Goal: Answer question/provide support

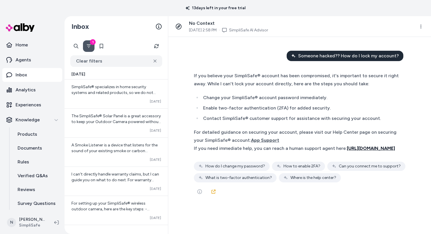
drag, startPoint x: 243, startPoint y: 157, endPoint x: 346, endPoint y: 147, distance: 102.9
click at [346, 147] on div "If you need immediate help, you can reach a human support agent here: https://s…" at bounding box center [297, 148] width 206 height 8
copy span "https://ss-sms-livechat.sprinklr.com/"
click at [278, 142] on span "App Support" at bounding box center [265, 140] width 28 height 5
click at [279, 142] on span "App Support" at bounding box center [265, 140] width 28 height 5
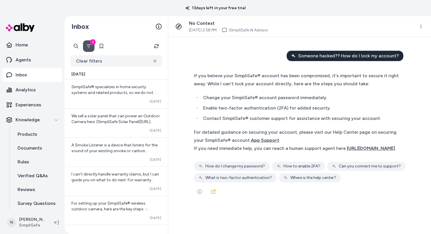
click at [363, 140] on div "For detailed guidance on securing your account, please visit our Help Center pa…" at bounding box center [297, 136] width 206 height 16
click at [422, 27] on html "13 days left in your free trial Home Agents Inbox Analytics Experiences Knowled…" at bounding box center [215, 117] width 431 height 234
click at [415, 40] on link "View in LangFuse" at bounding box center [399, 40] width 56 height 10
click at [25, 164] on p "Rules" at bounding box center [24, 162] width 12 height 7
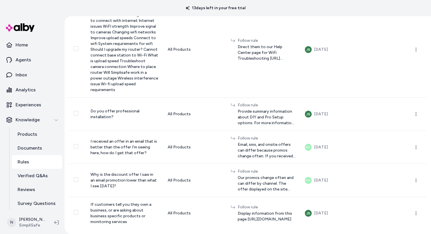
scroll to position [2822, 0]
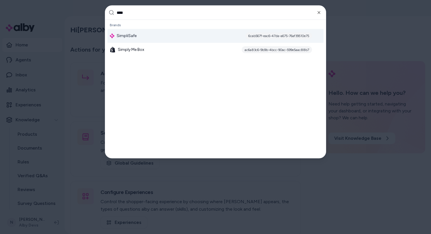
type input "*****"
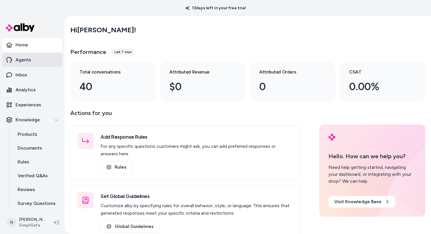
click at [37, 63] on link "Agents" at bounding box center [32, 60] width 60 height 14
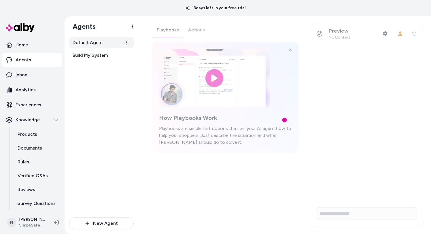
click at [97, 40] on span "Default Agent" at bounding box center [88, 42] width 31 height 7
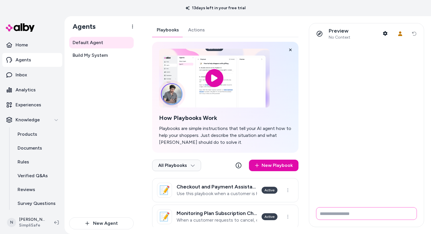
click at [358, 212] on input "Write your prompt here" at bounding box center [366, 213] width 101 height 13
paste input "**********"
type input "**********"
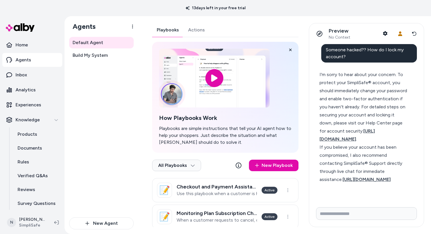
scroll to position [7, 0]
click at [366, 142] on span "https://support.simplisafe.com/categories/account-billing/6341c135f35e1868eb81d…" at bounding box center [347, 135] width 55 height 14
drag, startPoint x: 402, startPoint y: 148, endPoint x: 320, endPoint y: 133, distance: 83.1
click at [356, 103] on div "I'm sorry to hear about your concern. To protect your SimpliSafe® account, you …" at bounding box center [364, 107] width 89 height 73
drag, startPoint x: 318, startPoint y: 131, endPoint x: 392, endPoint y: 148, distance: 76.0
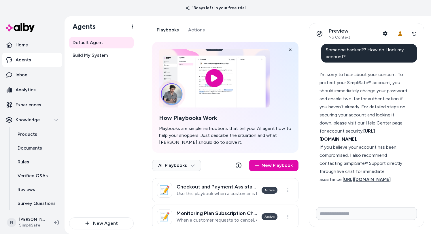
click at [392, 148] on div "I'm sorry to hear about your concern. To protect your SimpliSafe® account, you …" at bounding box center [364, 127] width 96 height 120
copy span "https://support.simplisafe.com/categories/account-billing/6341c135f35e1868eb81d…"
click at [375, 142] on span "https://support.simplisafe.com/categories/account-billing/6341c135f35e1868eb81d…" at bounding box center [347, 135] width 55 height 14
click at [46, 69] on link "Inbox" at bounding box center [32, 75] width 60 height 14
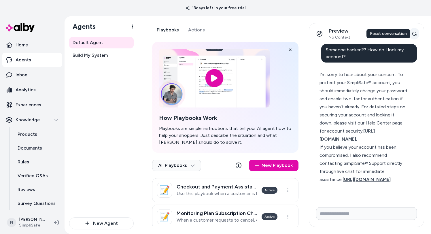
click at [417, 34] on icon at bounding box center [414, 33] width 5 height 5
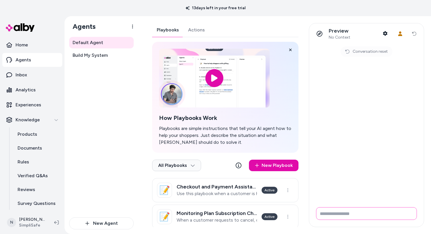
click at [346, 218] on input "Write your prompt here" at bounding box center [366, 213] width 101 height 13
paste input "**********"
type input "**********"
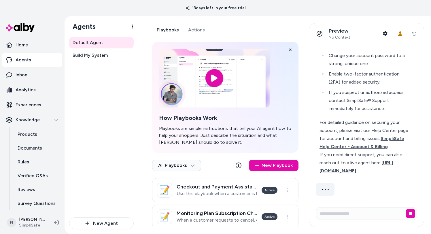
scroll to position [32, 0]
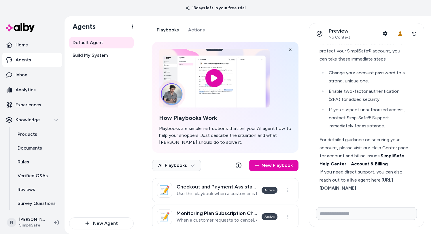
click at [365, 163] on span "SimpliSafe Help Center - Account & Billing" at bounding box center [362, 160] width 85 height 14
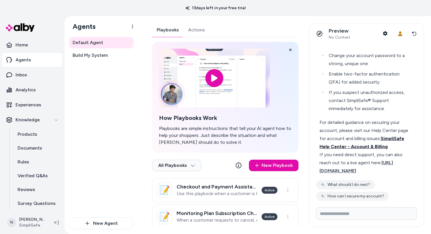
click at [349, 146] on span "SimpliSafe Help Center - Account & Billing" at bounding box center [362, 143] width 85 height 14
click at [393, 164] on span "https://ss-sms-livechat.sprinklr.com/" at bounding box center [357, 167] width 74 height 14
click at [391, 140] on span "SimpliSafe Help Center - Account & Billing" at bounding box center [362, 143] width 85 height 14
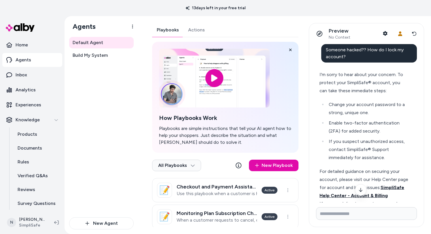
click at [394, 186] on span "SimpliSafe Help Center - Account & Billing" at bounding box center [362, 192] width 85 height 14
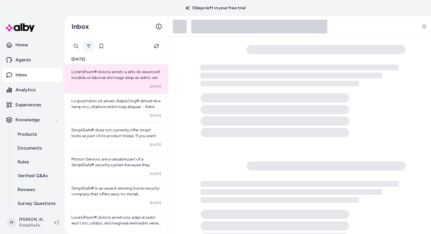
click at [89, 46] on icon "Filter" at bounding box center [89, 46] width 5 height 5
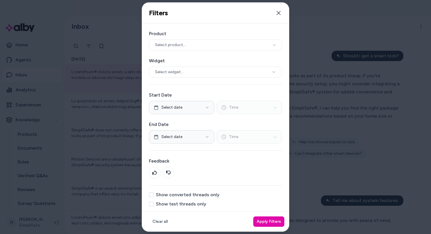
click at [179, 204] on label "Show test threads only" at bounding box center [181, 204] width 50 height 5
click at [154, 204] on button "Show test threads only" at bounding box center [151, 204] width 5 height 5
click at [266, 222] on button "Apply filters" at bounding box center [268, 222] width 31 height 10
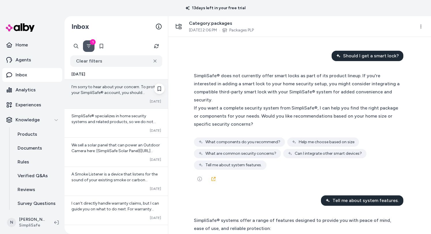
click at [127, 95] on span "I'm sorry to hear about your concern. To protect your SimpliSafe® account, you …" at bounding box center [117, 132] width 90 height 97
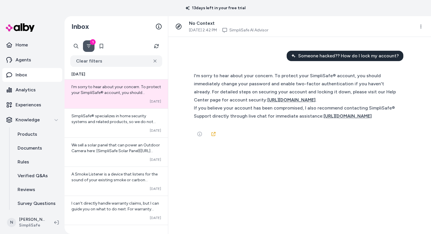
click at [330, 57] on span "Someone hacked?? How do I lock my account?" at bounding box center [348, 55] width 101 height 7
copy span "Someone hacked?? How do I lock my account?"
